Goal: Task Accomplishment & Management: Manage account settings

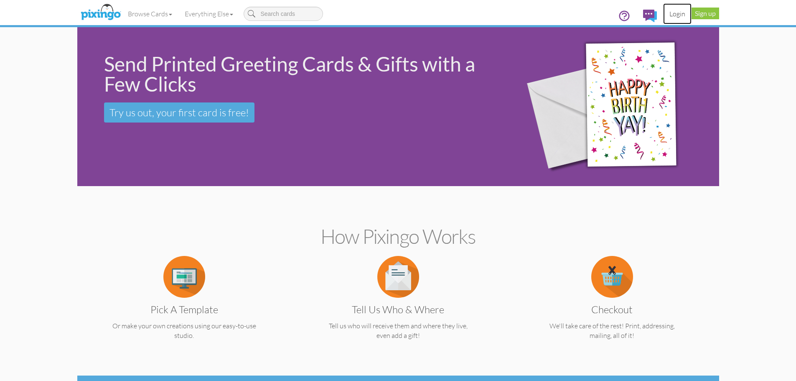
click at [677, 15] on link "Login" at bounding box center [677, 13] width 28 height 21
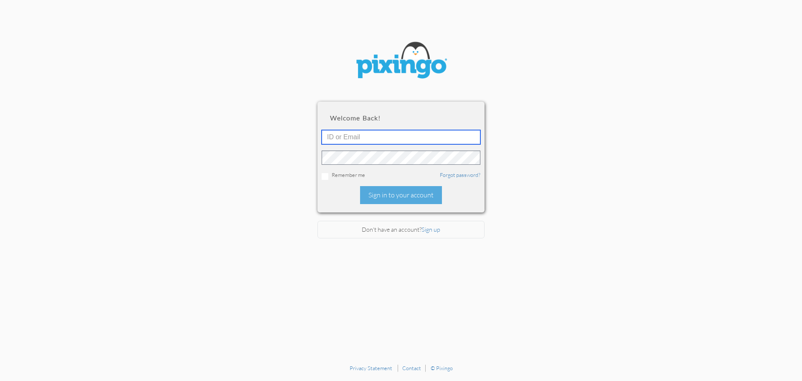
type input "[PERSON_NAME][EMAIL_ADDRESS][DOMAIN_NAME]"
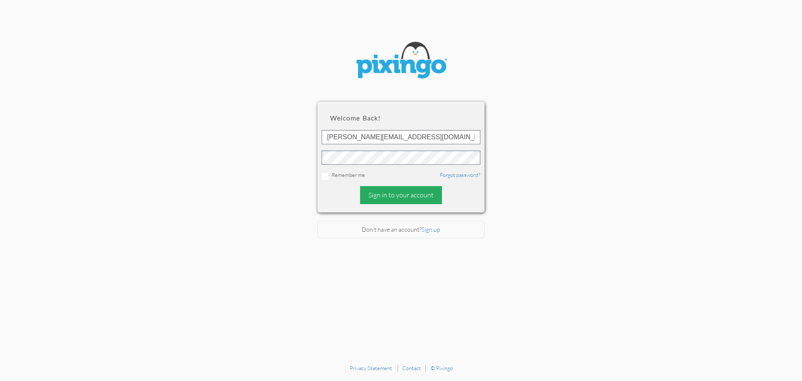
click at [392, 192] on div "Sign in to your account" at bounding box center [401, 195] width 82 height 18
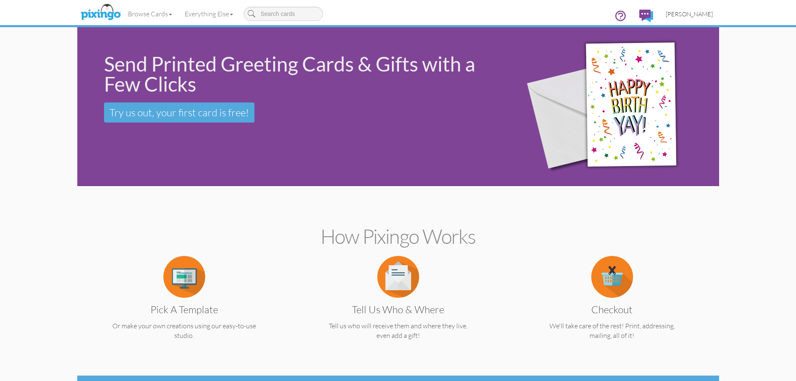
click at [695, 15] on span "[PERSON_NAME]" at bounding box center [689, 13] width 47 height 7
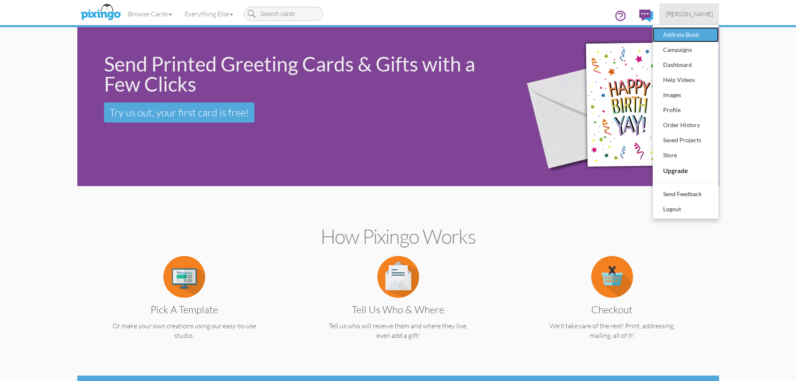
click at [683, 39] on div "Address Book" at bounding box center [685, 34] width 49 height 13
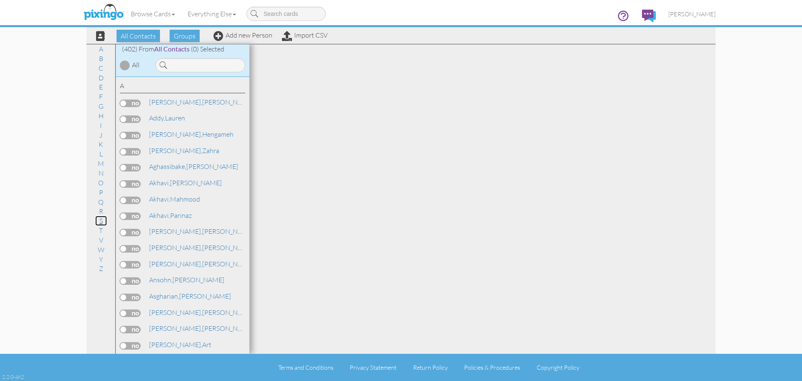
click at [103, 224] on link "S" at bounding box center [101, 221] width 12 height 10
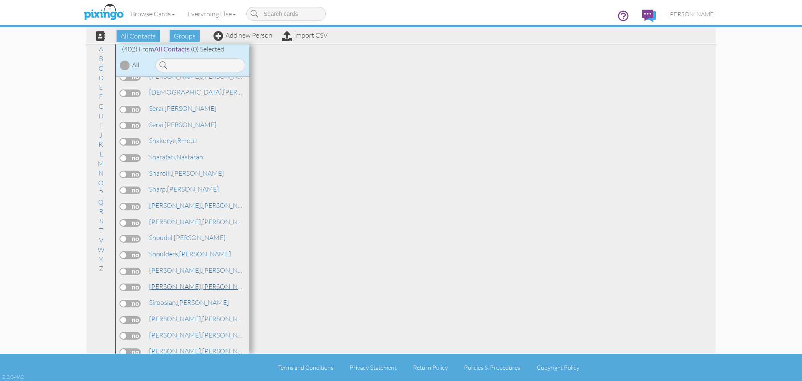
click at [156, 288] on span "[PERSON_NAME]," at bounding box center [175, 286] width 53 height 8
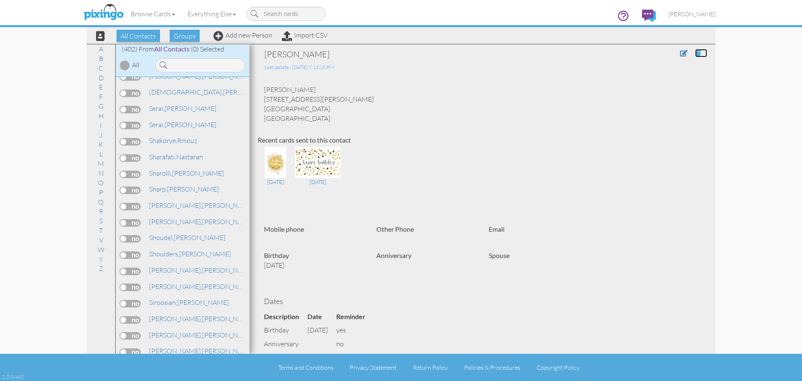
click at [695, 55] on span at bounding box center [698, 53] width 6 height 7
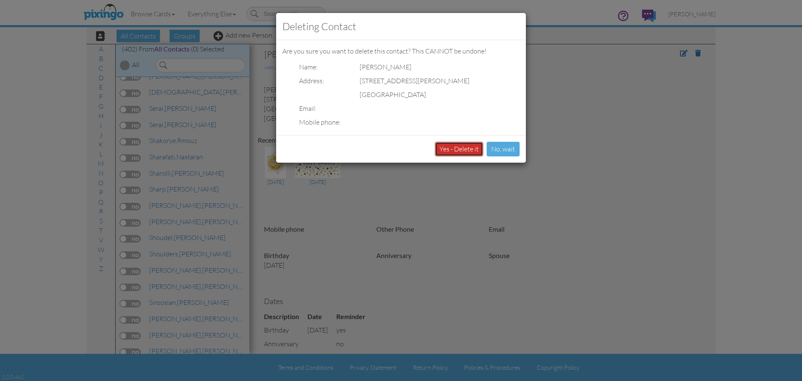
click at [452, 153] on button "Yes - Delete it" at bounding box center [459, 149] width 48 height 15
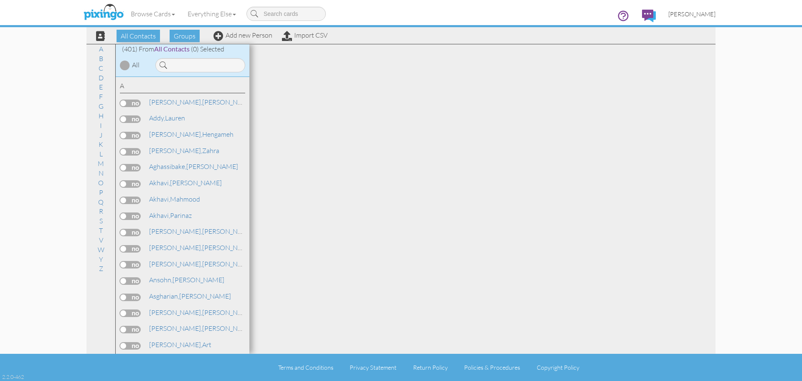
click at [706, 14] on span "[PERSON_NAME]" at bounding box center [692, 13] width 47 height 7
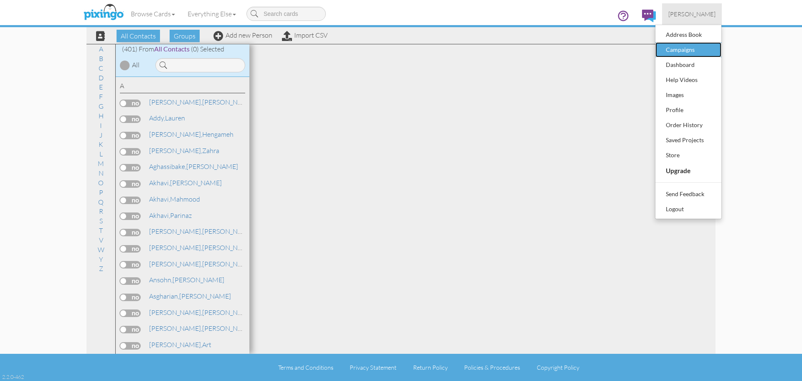
click at [677, 46] on div "Campaigns" at bounding box center [688, 49] width 49 height 13
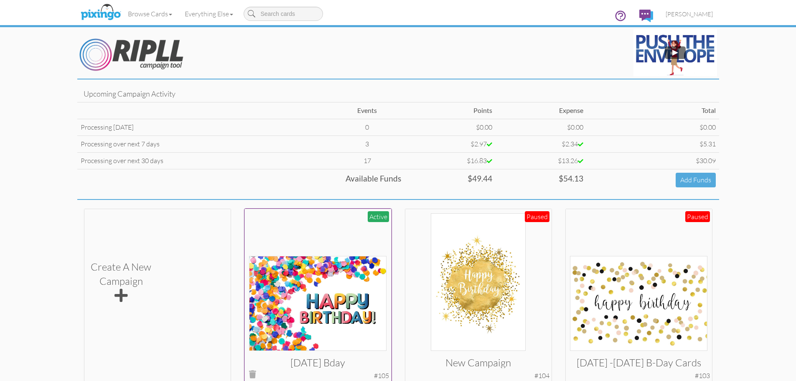
click at [335, 285] on img at bounding box center [318, 303] width 138 height 95
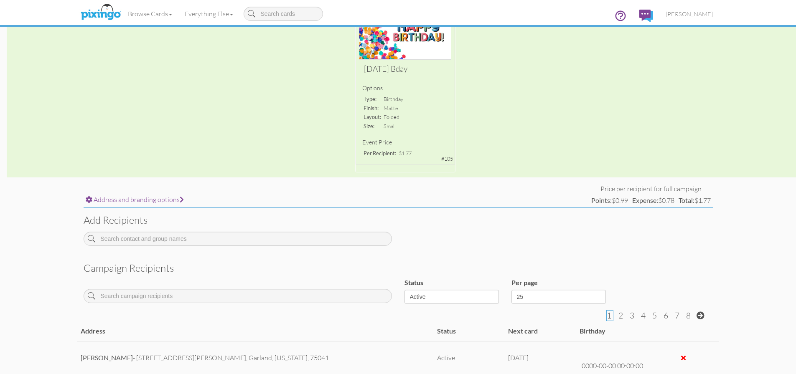
scroll to position [167, 0]
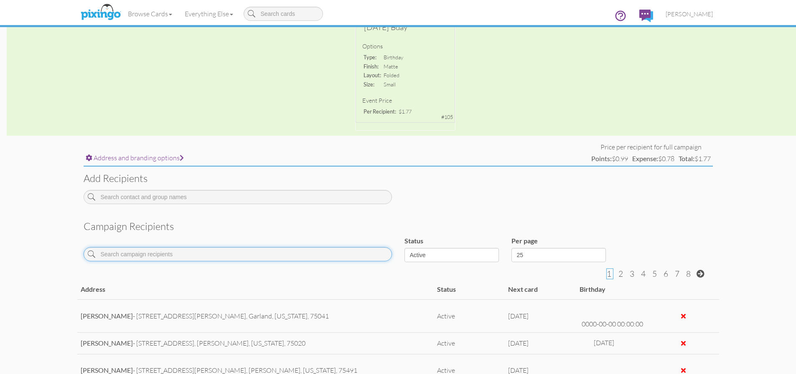
click at [156, 252] on input at bounding box center [238, 254] width 308 height 14
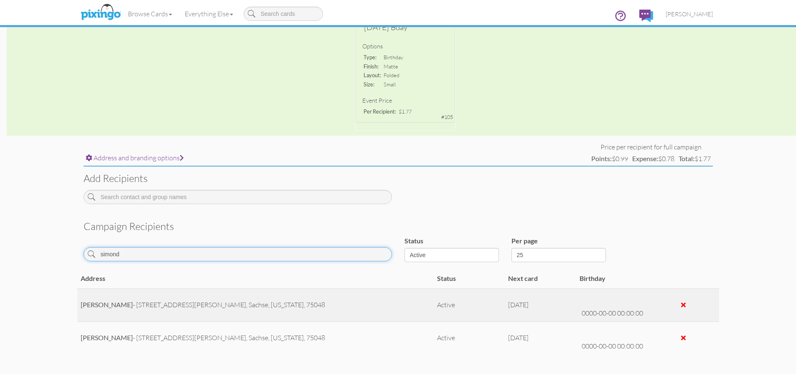
type input "simond"
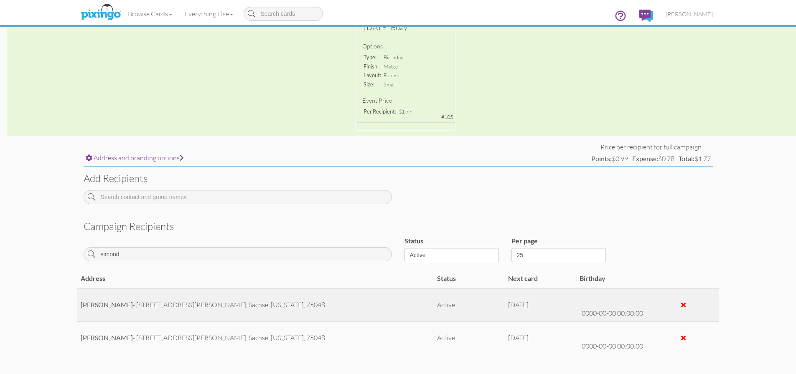
click at [684, 308] on div at bounding box center [683, 305] width 5 height 7
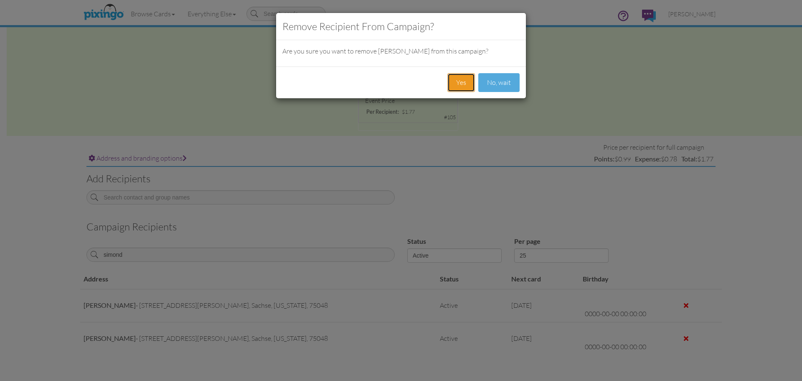
click at [455, 83] on button "Yes" at bounding box center [462, 82] width 28 height 19
